Goal: Information Seeking & Learning: Learn about a topic

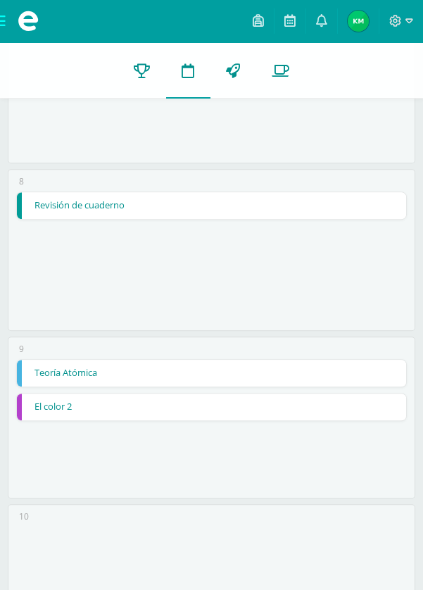
scroll to position [1205, 0]
click at [284, 370] on link "Teoría Atómica" at bounding box center [211, 373] width 389 height 27
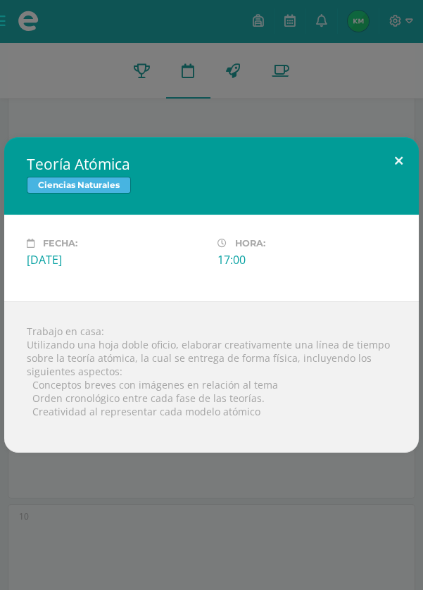
click at [398, 161] on button at bounding box center [399, 161] width 40 height 48
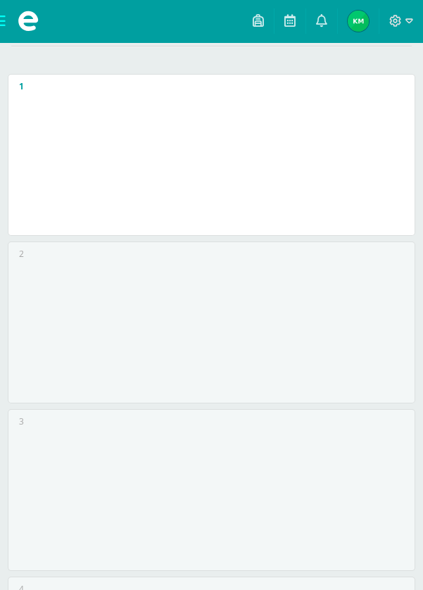
scroll to position [0, 0]
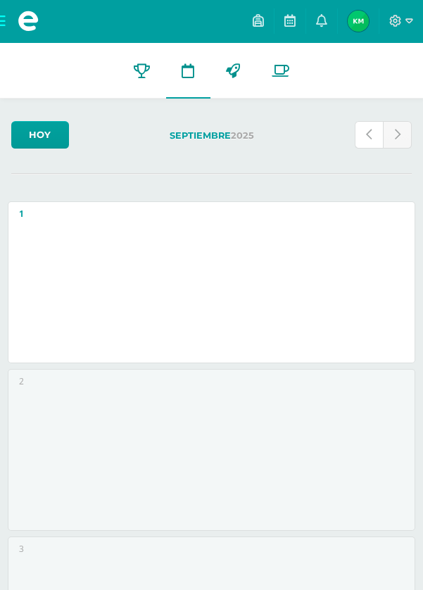
click at [370, 132] on icon at bounding box center [369, 135] width 6 height 12
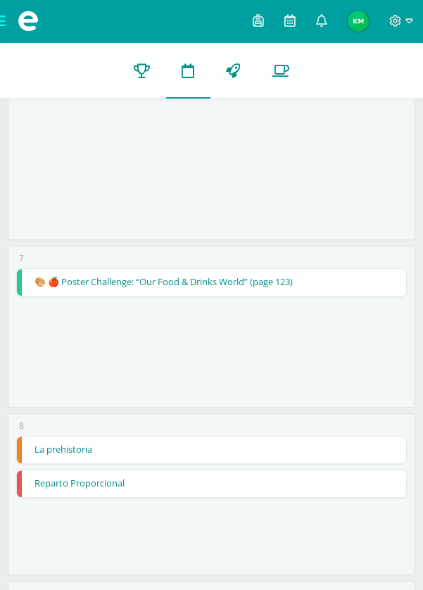
scroll to position [968, 0]
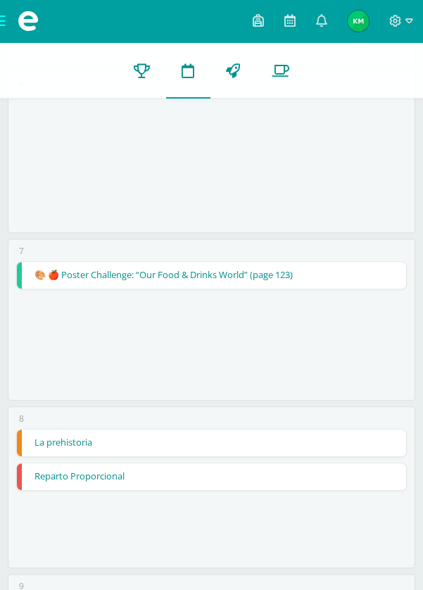
click at [355, 267] on link "🎨 🍎 Poster Challenge: “Our Food & Drinks World” (page 123)" at bounding box center [211, 275] width 389 height 27
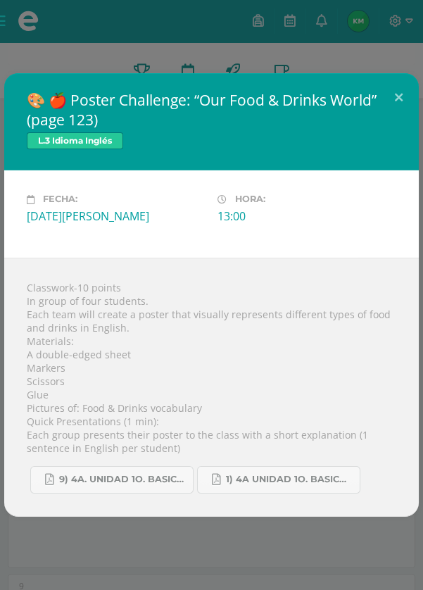
click at [337, 587] on div "🎨 🍎 Poster Challenge: “Our Food & Drinks World” (page 123) L.3 Idioma Inglés Fe…" at bounding box center [211, 295] width 423 height 590
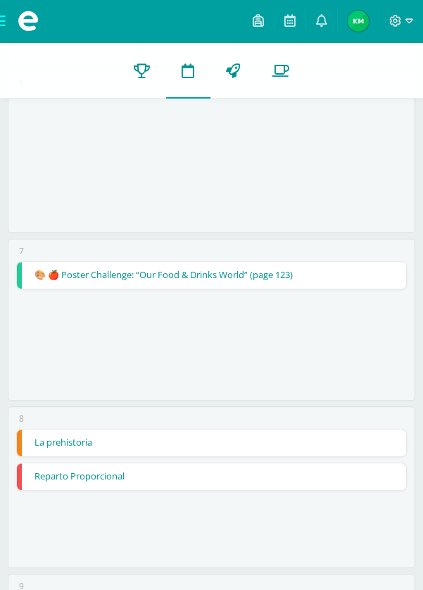
click at [317, 433] on link "La prehistoria" at bounding box center [211, 442] width 389 height 27
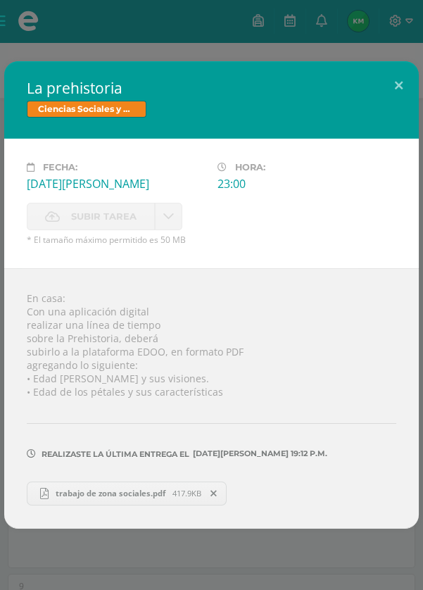
click at [318, 589] on div "La prehistoria Ciencias Sociales y Formación Ciudadana Fecha: [DATE][PERSON_NAM…" at bounding box center [211, 295] width 423 height 590
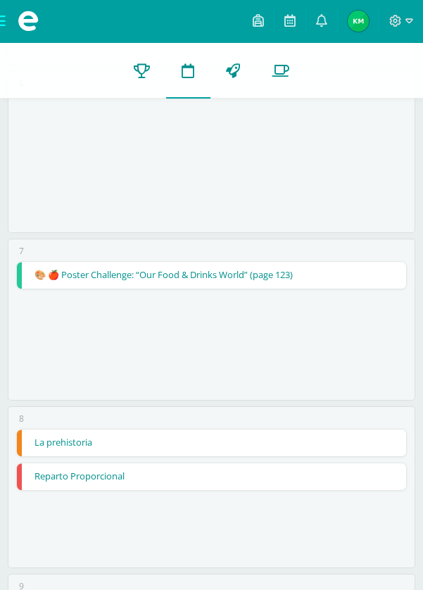
click at [324, 476] on link "Reparto Proporcional" at bounding box center [211, 476] width 389 height 27
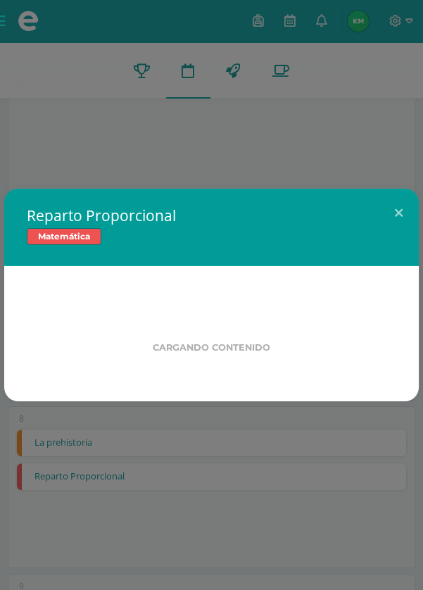
click at [332, 564] on div "Reparto Proporcional Matemática Cargando contenido Loading..." at bounding box center [211, 295] width 423 height 590
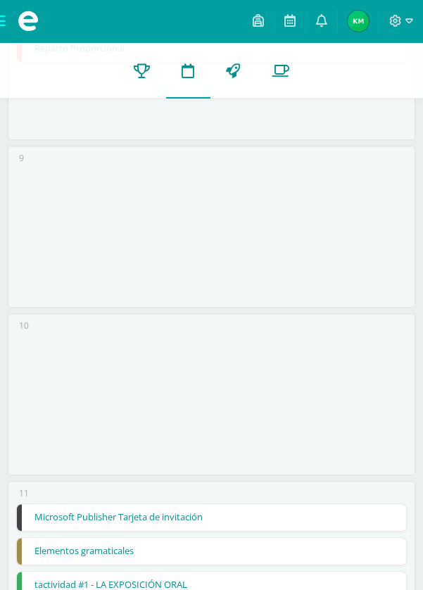
scroll to position [1396, 0]
click at [323, 552] on link "Elementos gramaticales" at bounding box center [211, 550] width 389 height 27
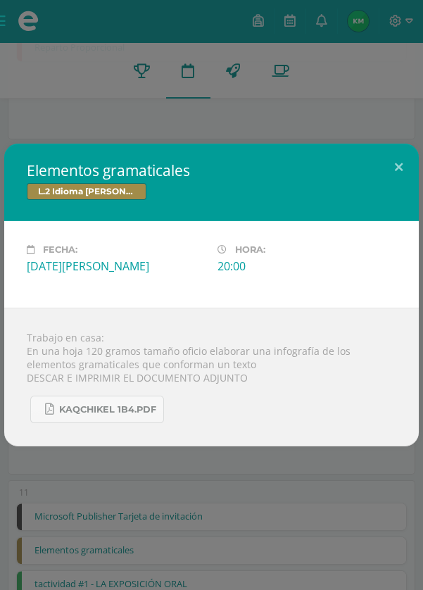
click at [344, 578] on div "Elementos gramaticales L.2 Idioma [PERSON_NAME] Fecha: [DATE][PERSON_NAME] Hora…" at bounding box center [211, 295] width 423 height 590
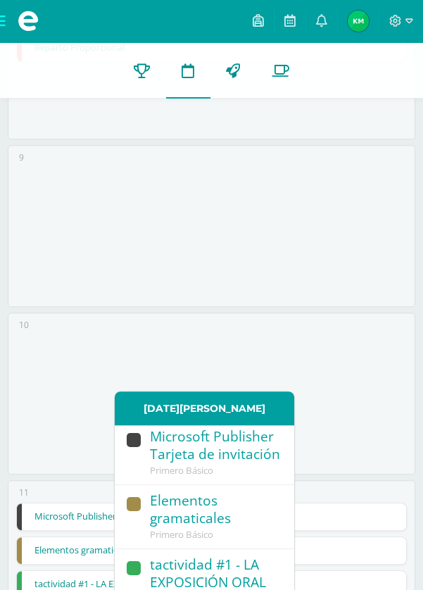
scroll to position [0, 0]
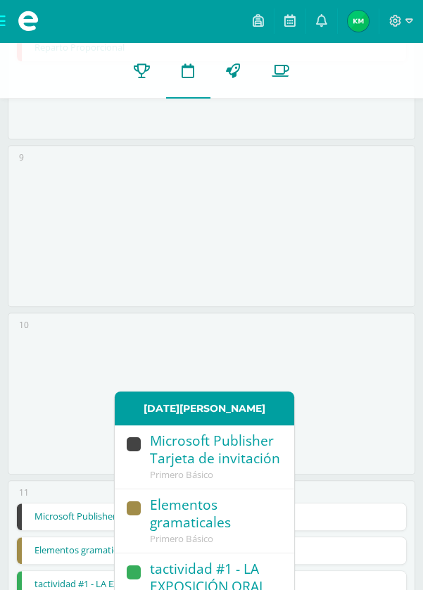
click at [365, 539] on link "Elementos gramaticales" at bounding box center [211, 550] width 389 height 27
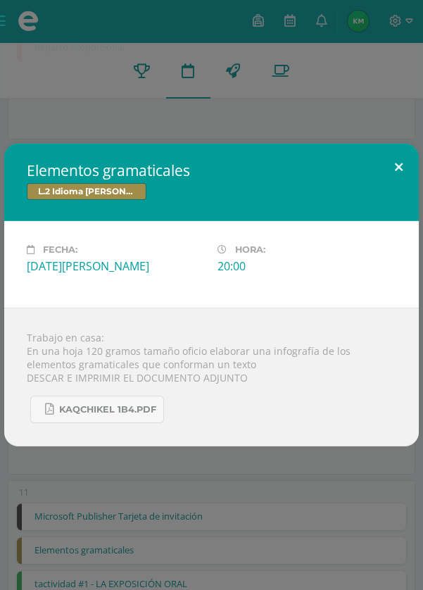
click at [406, 191] on button at bounding box center [399, 168] width 40 height 48
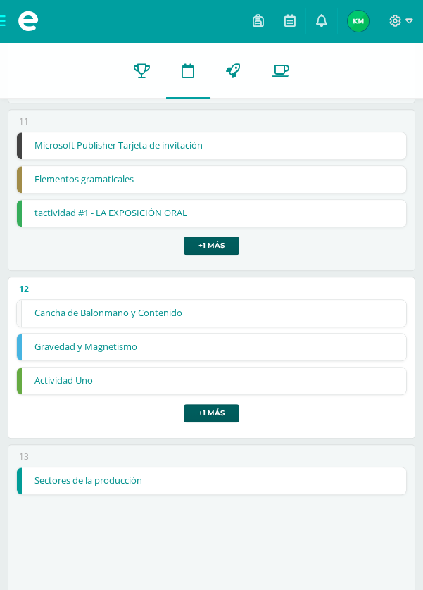
scroll to position [1774, 0]
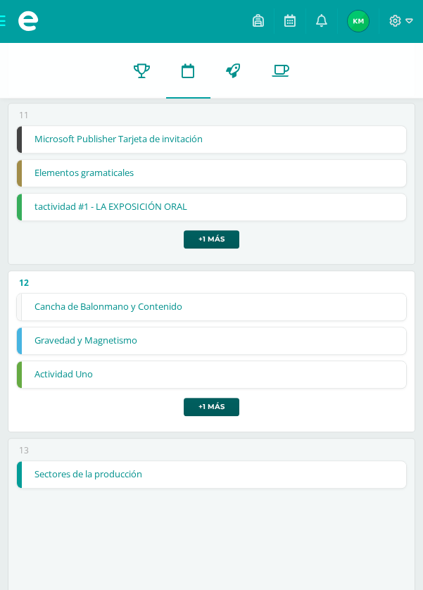
click at [339, 333] on link "Gravedad y Magnetismo" at bounding box center [211, 340] width 389 height 27
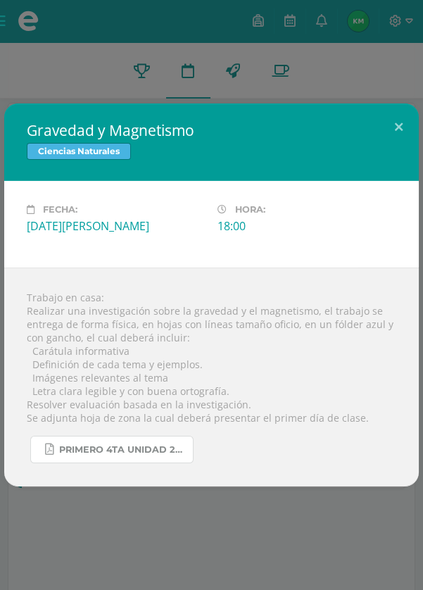
click at [141, 455] on span "primero 4ta unidad 2025.pdf" at bounding box center [122, 449] width 127 height 11
click at [404, 125] on button at bounding box center [399, 127] width 40 height 48
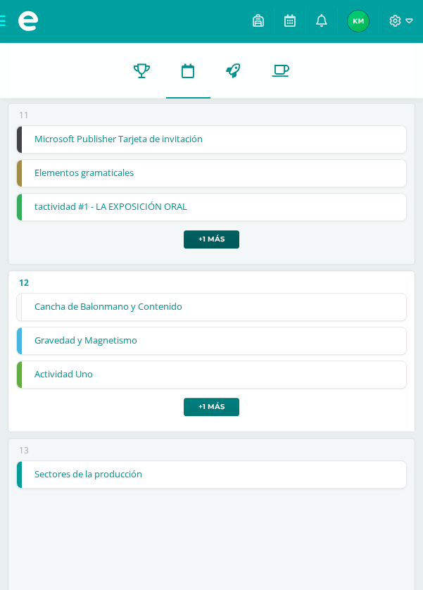
click at [221, 405] on link "+1 más" at bounding box center [212, 407] width 56 height 18
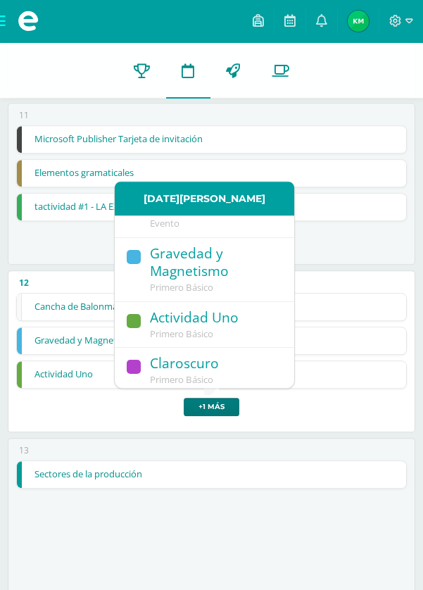
scroll to position [61, 0]
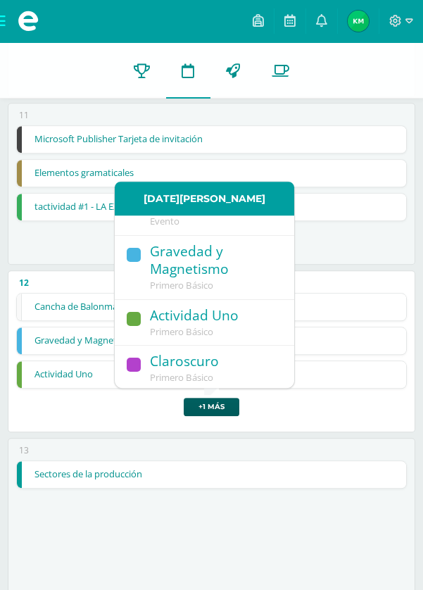
click at [316, 469] on link "Sectores de la producción" at bounding box center [211, 474] width 389 height 27
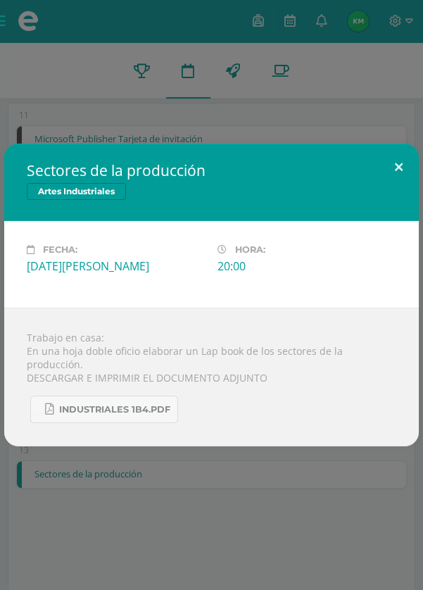
click at [398, 171] on button at bounding box center [399, 168] width 40 height 48
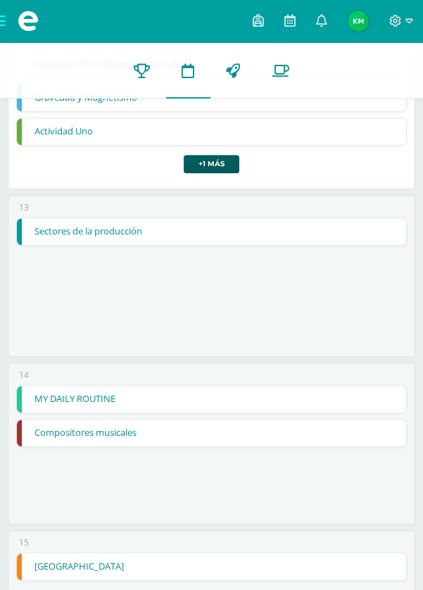
scroll to position [2016, 0]
click at [339, 223] on link "Sectores de la producción" at bounding box center [211, 232] width 389 height 27
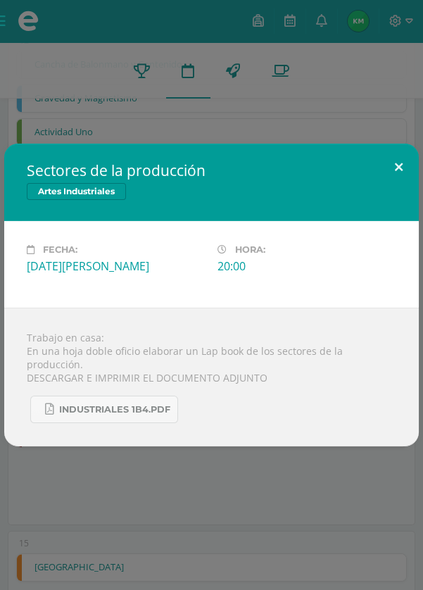
click at [398, 191] on button at bounding box center [399, 168] width 40 height 48
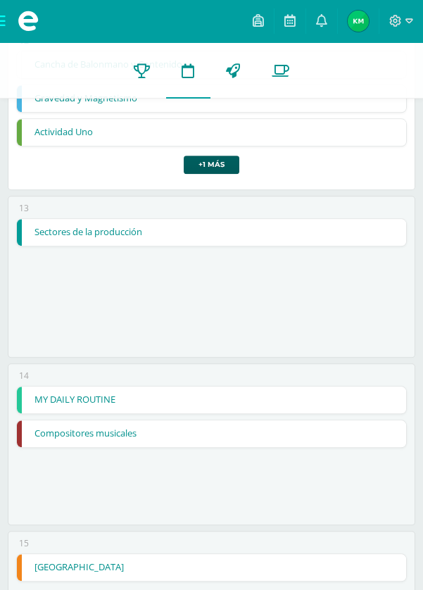
click at [302, 403] on link "MY DAILY ROUTINE" at bounding box center [211, 399] width 389 height 27
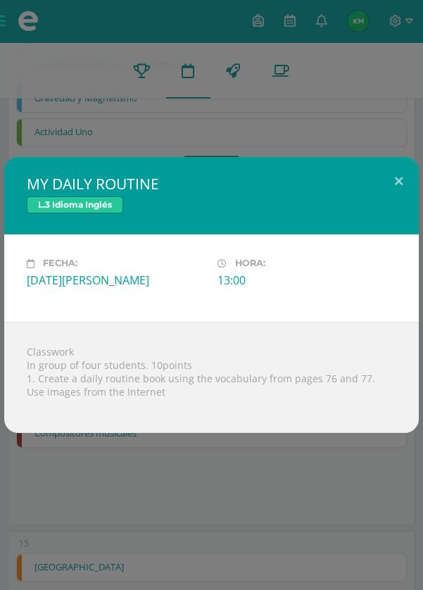
click at [315, 532] on div "MY DAILY ROUTINE L.3 Idioma Inglés Fecha: [DATE][PERSON_NAME] Hora: 13:00 Divis…" at bounding box center [211, 295] width 423 height 590
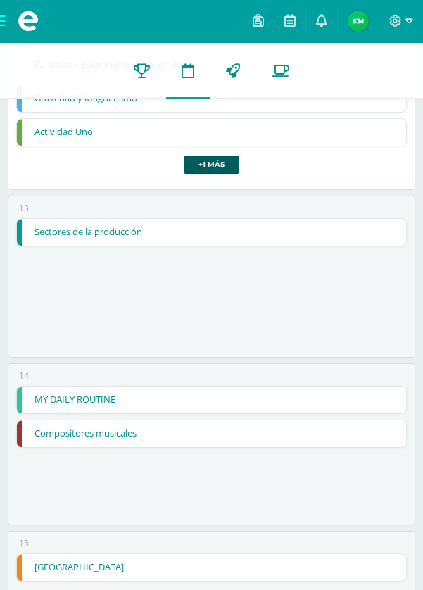
click at [336, 419] on div "Classwork In group of four students. 10points 1. Create a daily routine book us…" at bounding box center [211, 369] width 373 height 100
click at [334, 435] on link "Compositores musicales" at bounding box center [211, 433] width 389 height 27
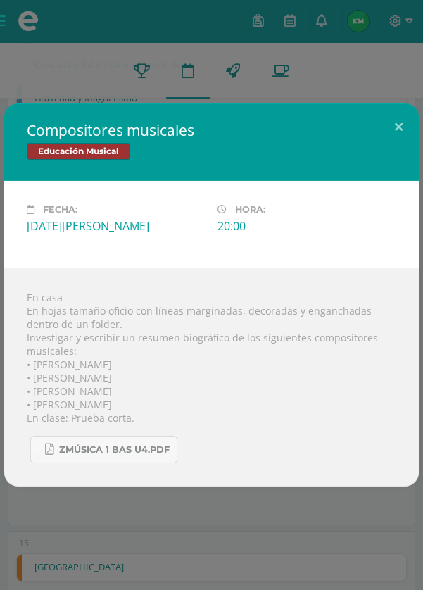
click at [329, 556] on div "Compositores musicales Educación Musical Fecha: [DATE][PERSON_NAME] Hora: 20:00…" at bounding box center [211, 295] width 423 height 590
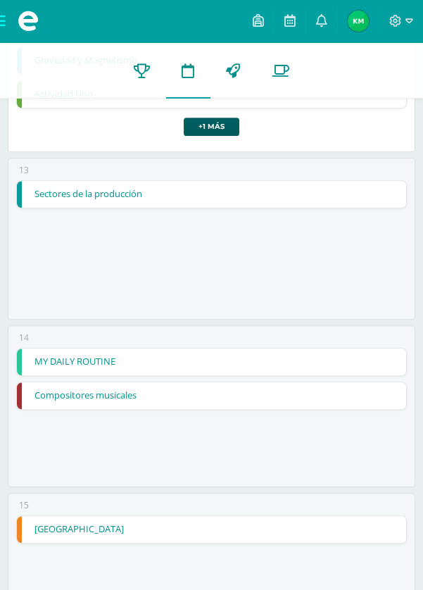
scroll to position [2067, 0]
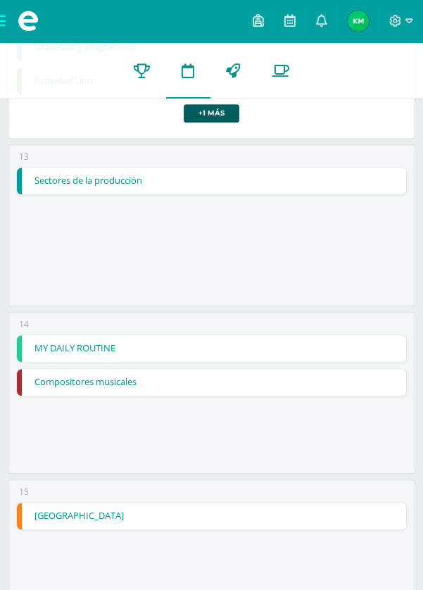
click at [282, 510] on link "[GEOGRAPHIC_DATA]" at bounding box center [211, 516] width 389 height 27
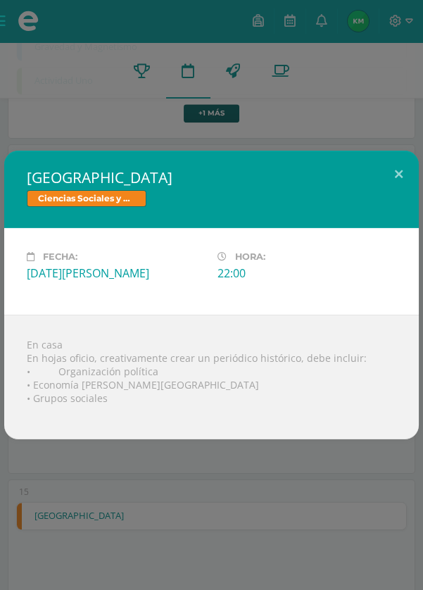
click at [309, 550] on div "Egipto Ciencias Sociales y Formación Ciudadana Fecha: [DATE][PERSON_NAME] Hora:…" at bounding box center [211, 295] width 423 height 590
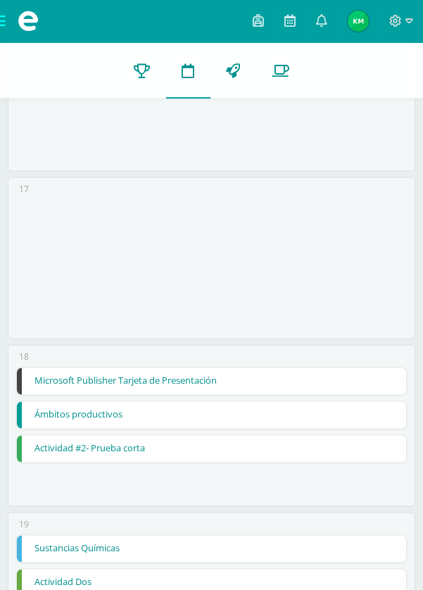
scroll to position [2705, 0]
click at [312, 435] on link "Actividad #2- Prueba corta" at bounding box center [211, 448] width 389 height 27
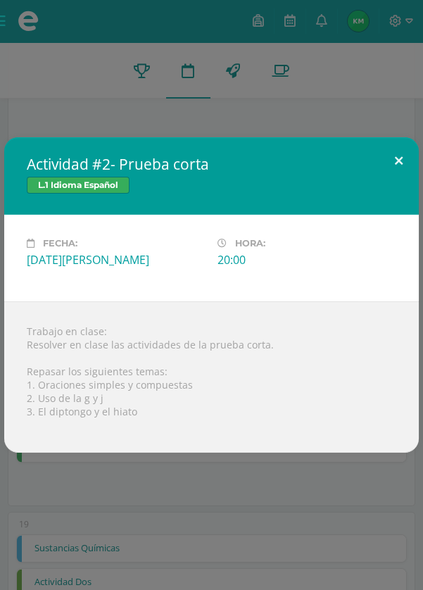
click at [414, 185] on button at bounding box center [399, 161] width 40 height 48
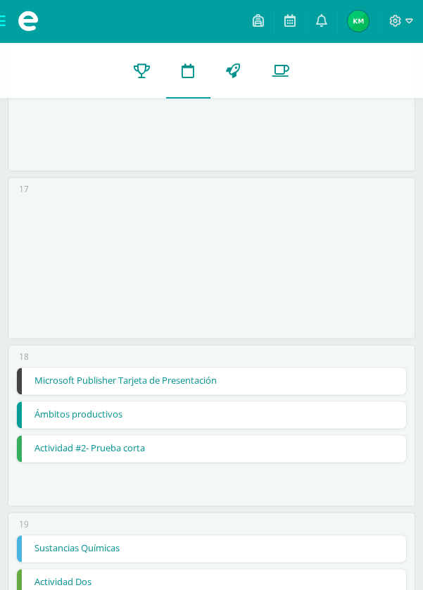
click at [277, 409] on link "Ámbitos productivos" at bounding box center [211, 414] width 389 height 27
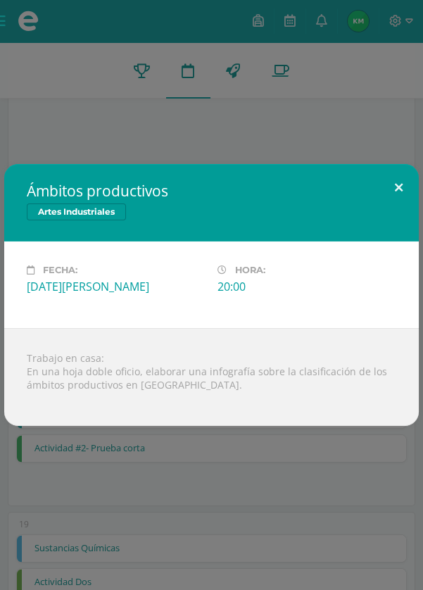
click at [401, 212] on button at bounding box center [399, 188] width 40 height 48
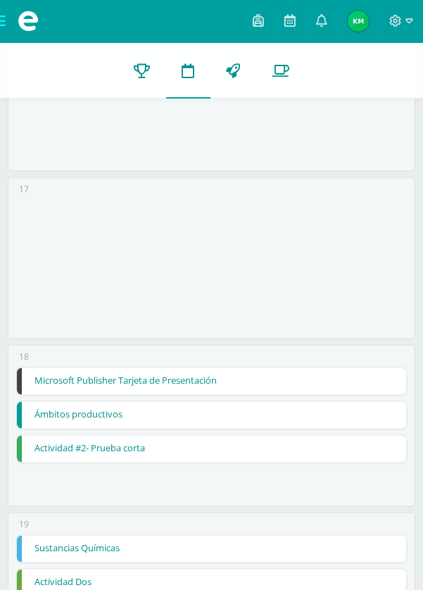
click at [344, 443] on link "Actividad #2- Prueba corta" at bounding box center [211, 448] width 389 height 27
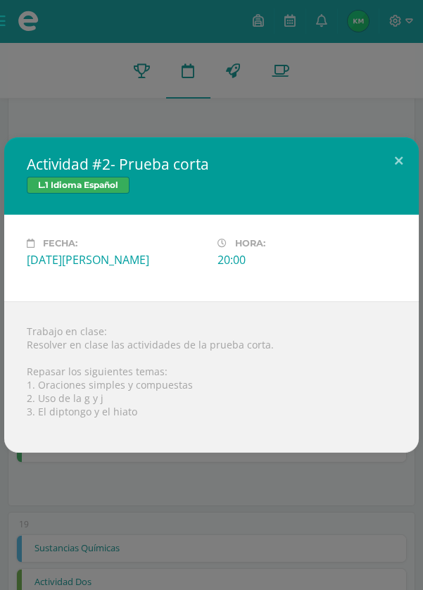
click at [329, 515] on div "Actividad #2- Prueba corta L.1 Idioma Español Fecha: [DATE][PERSON_NAME] Hora: …" at bounding box center [211, 295] width 423 height 590
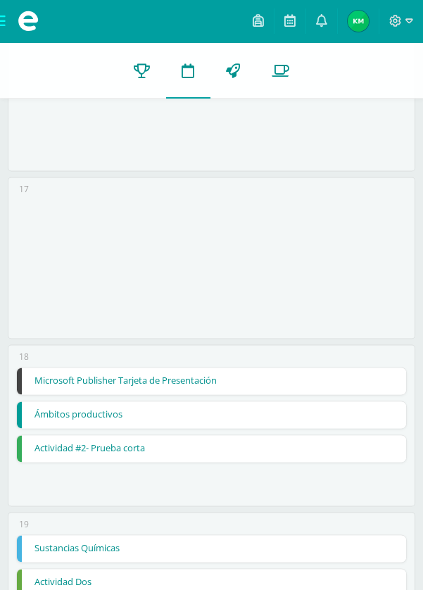
click at [313, 541] on link "Sustancias Químicas" at bounding box center [211, 548] width 389 height 27
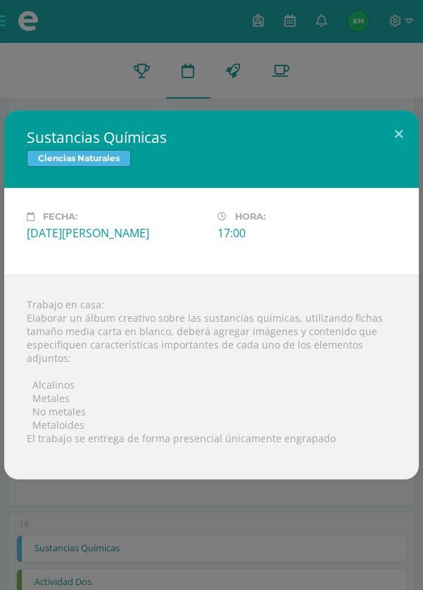
click at [348, 555] on div "Sustancias Químicas Ciencias Naturales Fecha: [DATE][PERSON_NAME] Hora: 17:00 D…" at bounding box center [211, 295] width 423 height 590
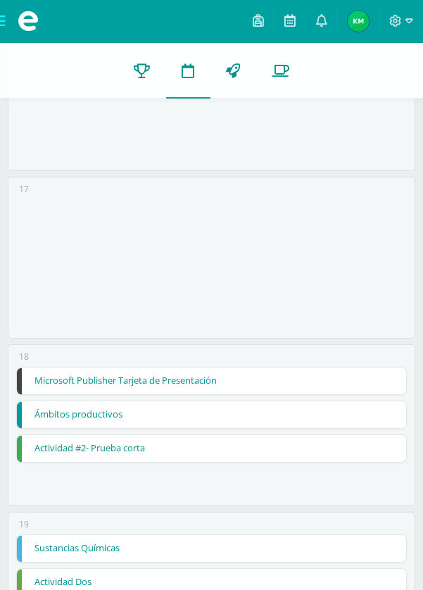
click at [308, 589] on div "Sustancias Químicas Ciencias Naturales Fecha: [DATE][PERSON_NAME] Hora: 17:00 D…" at bounding box center [211, 295] width 423 height 590
click at [321, 589] on link "Actividad Dos" at bounding box center [211, 582] width 389 height 27
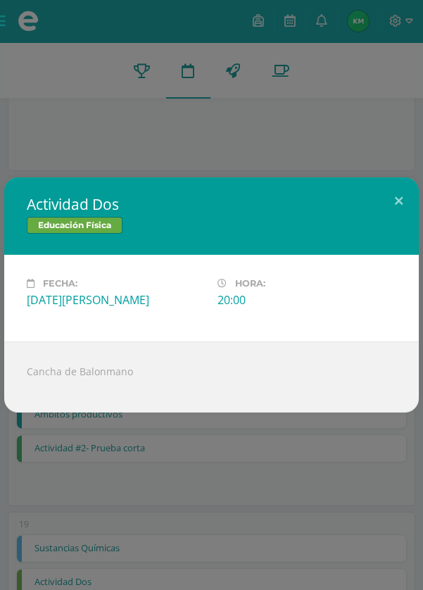
click at [337, 554] on div "Actividad Dos Educación Física Fecha: [DATE][PERSON_NAME] Hora: 20:00 División:…" at bounding box center [211, 295] width 423 height 590
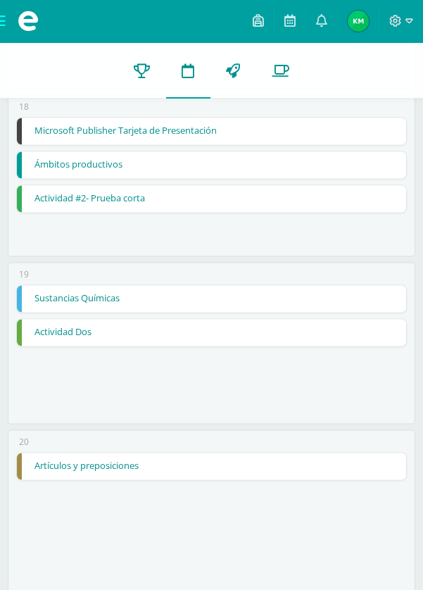
scroll to position [2958, 0]
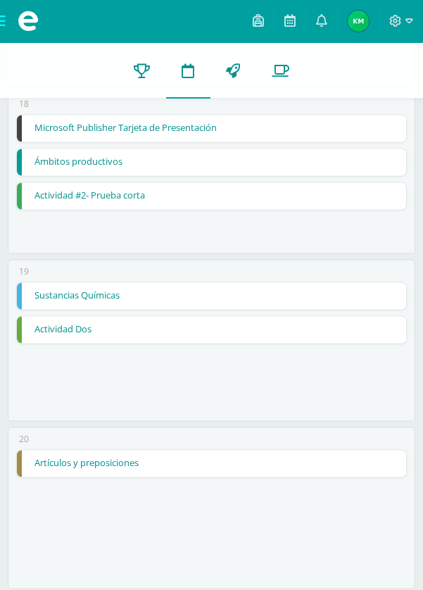
click at [341, 453] on link "Artículos y preposiciones" at bounding box center [211, 463] width 389 height 27
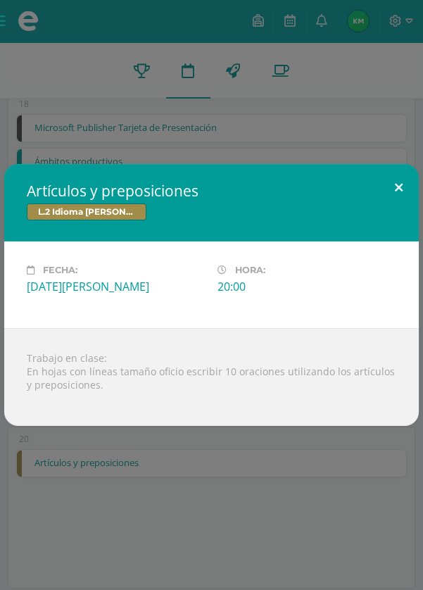
click at [405, 212] on button at bounding box center [399, 188] width 40 height 48
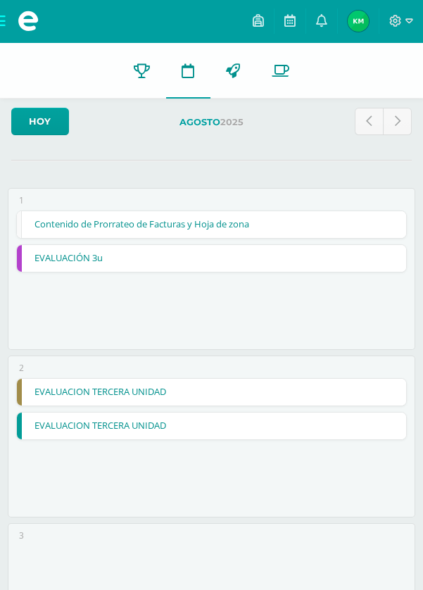
scroll to position [0, 0]
